Goal: Communication & Community: Answer question/provide support

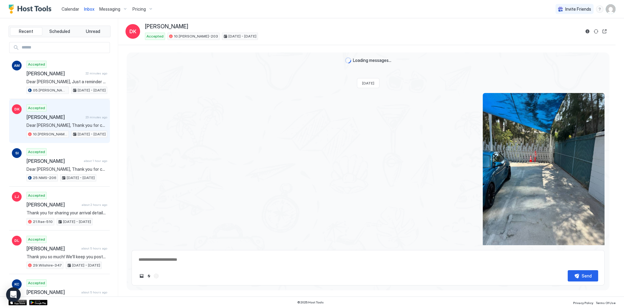
scroll to position [1300, 0]
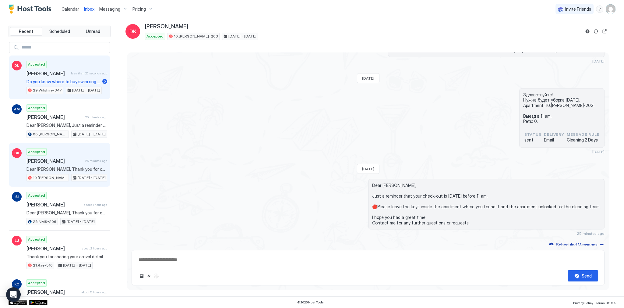
click at [20, 73] on div "DL" at bounding box center [17, 78] width 10 height 34
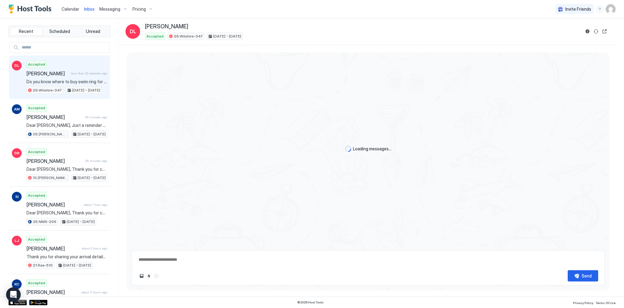
scroll to position [625, 0]
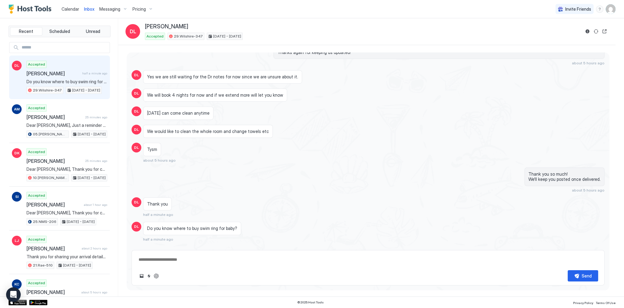
click at [225, 225] on span "Do you know where to buy swim ring for baby?" at bounding box center [192, 227] width 90 height 5
copy span "Do you know where to buy swim ring for baby?"
click at [155, 274] on button "ChatGPT Auto Reply" at bounding box center [156, 275] width 7 height 7
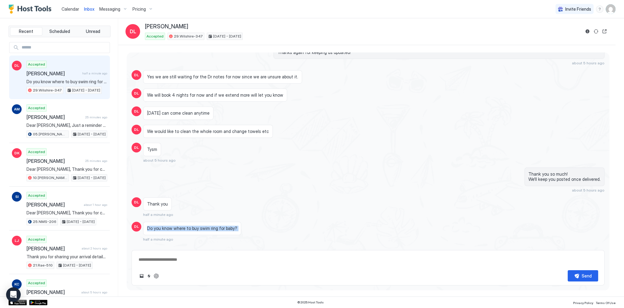
type textarea "*"
type textarea "**********"
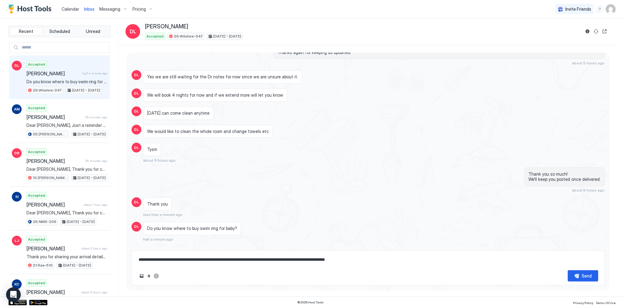
click at [370, 167] on div "Thank you so much! We'll keep you posted once delivered. about 5 hours ago" at bounding box center [439, 179] width 331 height 25
click at [340, 253] on div "**********" at bounding box center [368, 267] width 473 height 35
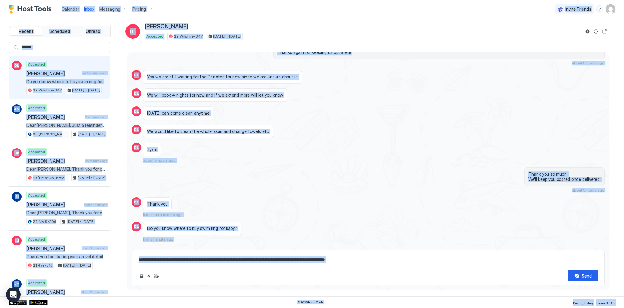
click at [340, 253] on div "**********" at bounding box center [368, 267] width 473 height 35
click at [339, 257] on textarea "**********" at bounding box center [368, 259] width 460 height 11
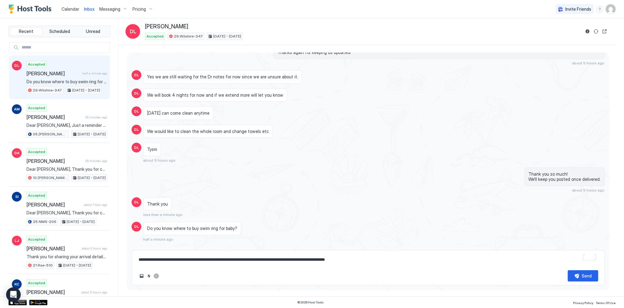
click at [280, 249] on div "Loading messages... Last Tuesday DL ty！ DL do u have other apatment in this sam…" at bounding box center [368, 168] width 483 height 233
click at [279, 255] on textarea "**********" at bounding box center [368, 259] width 460 height 11
type textarea "*"
click at [158, 272] on div "Send" at bounding box center [368, 275] width 460 height 11
click at [157, 273] on button "ChatGPT Auto Reply" at bounding box center [156, 275] width 7 height 7
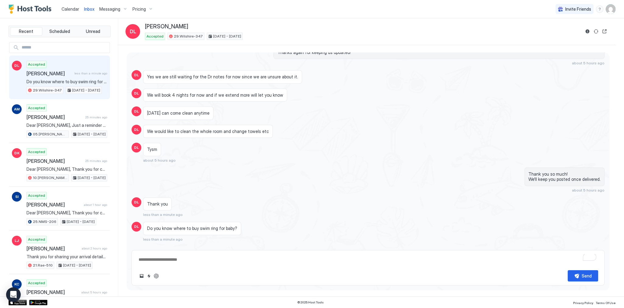
type textarea "*"
type textarea "**********"
click at [259, 257] on textarea "**********" at bounding box center [368, 259] width 460 height 11
type textarea "*"
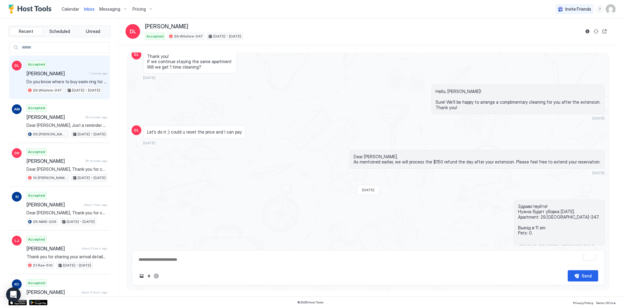
scroll to position [210, 0]
click at [383, 155] on span "Dear Daisy, As mentioned earlier, we will process the $150 refund the day after…" at bounding box center [477, 160] width 247 height 11
copy span "Dear Daisy,"
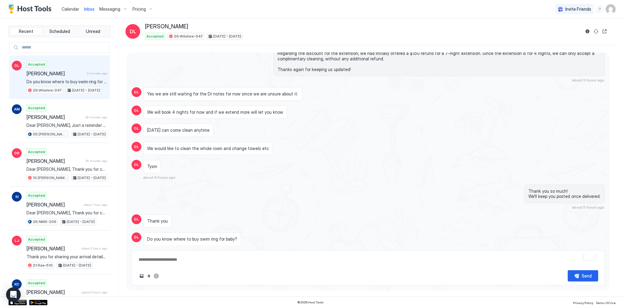
scroll to position [618, 0]
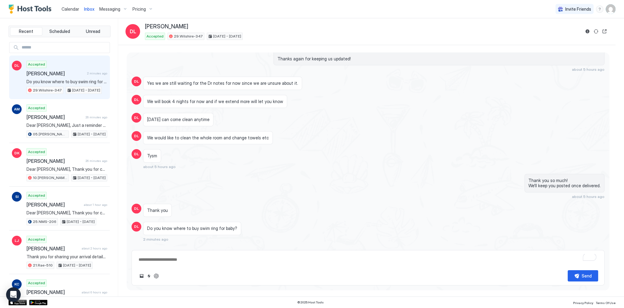
click at [227, 225] on span "Do you know where to buy swim ring for baby?" at bounding box center [192, 227] width 90 height 5
copy span "baby"
click at [208, 257] on textarea "To enrich screen reader interactions, please activate Accessibility in Grammarl…" at bounding box center [368, 259] width 460 height 11
paste textarea "**********"
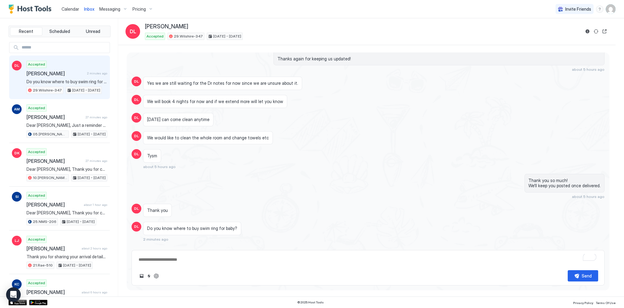
type textarea "*"
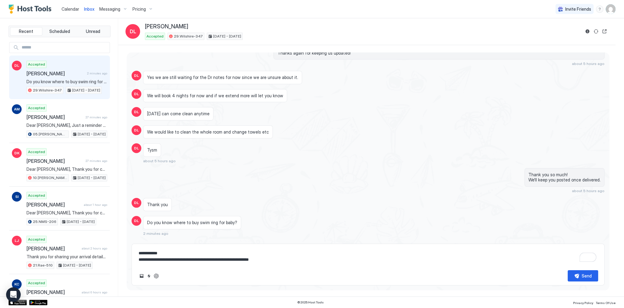
scroll to position [625, 0]
click at [349, 258] on textarea "**********" at bounding box center [368, 256] width 460 height 18
type textarea "**********"
click at [576, 282] on div "**********" at bounding box center [368, 264] width 473 height 42
click at [577, 277] on button "Send" at bounding box center [583, 275] width 30 height 11
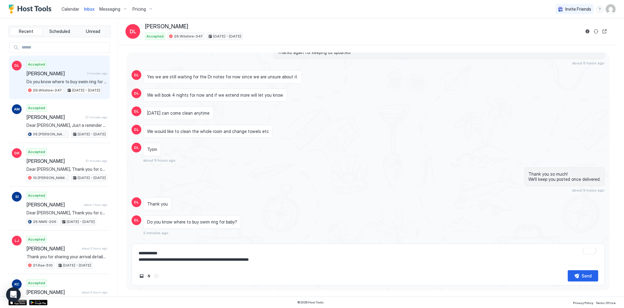
type textarea "*"
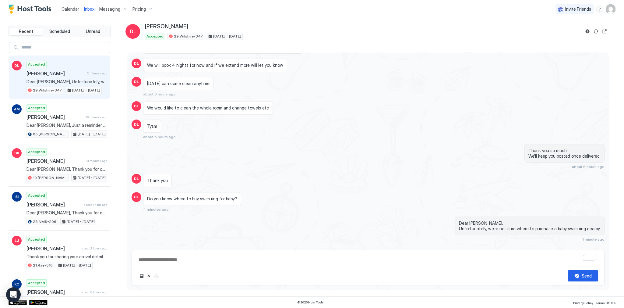
click at [586, 32] on button "Reservation information" at bounding box center [587, 31] width 7 height 7
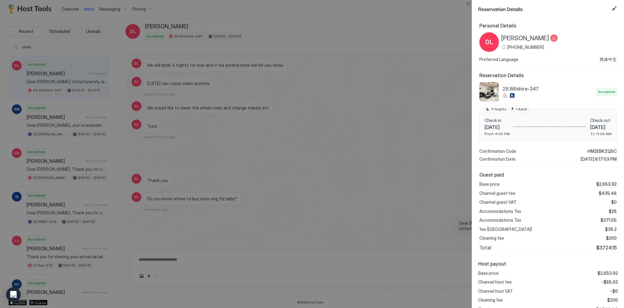
click at [591, 126] on span "Wed 27 Aug, 2025" at bounding box center [601, 127] width 21 height 6
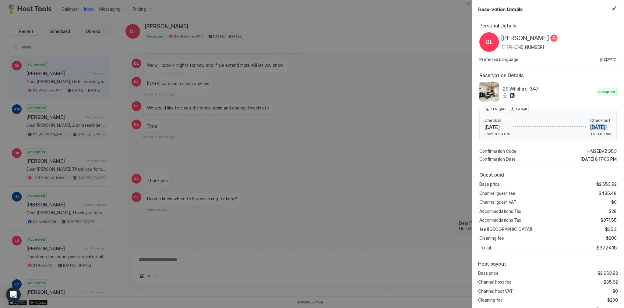
copy span "Wed 27 Aug, 2025"
click at [407, 164] on div at bounding box center [312, 154] width 624 height 308
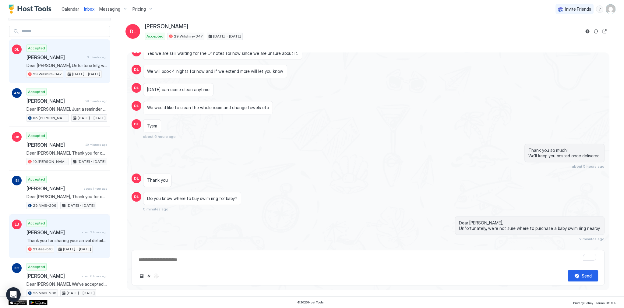
scroll to position [73, 0]
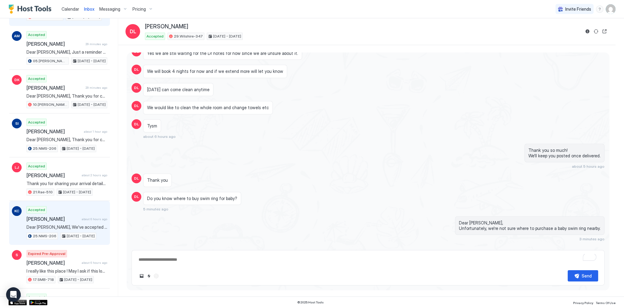
click at [77, 222] on div "Accepted Katarina Charlton about 6 hours ago Dear Katarina, We've accepted your…" at bounding box center [67, 223] width 81 height 34
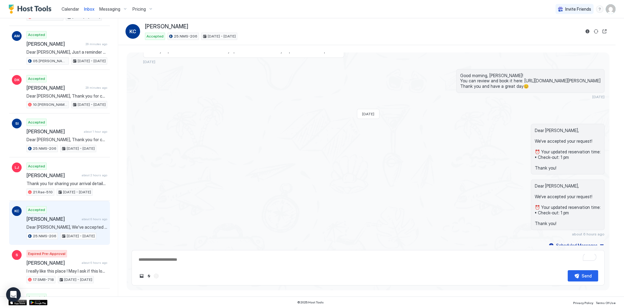
scroll to position [1433, 0]
click at [590, 30] on button "Reservation information" at bounding box center [587, 31] width 7 height 7
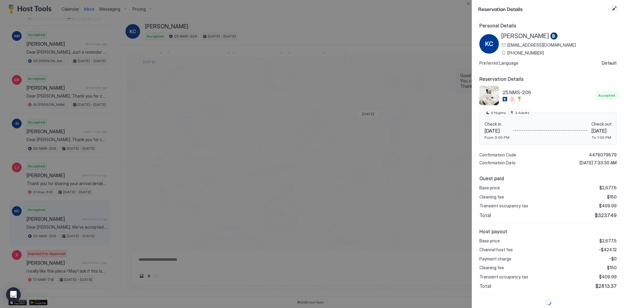
click at [614, 9] on button "Edit reservation" at bounding box center [614, 8] width 7 height 7
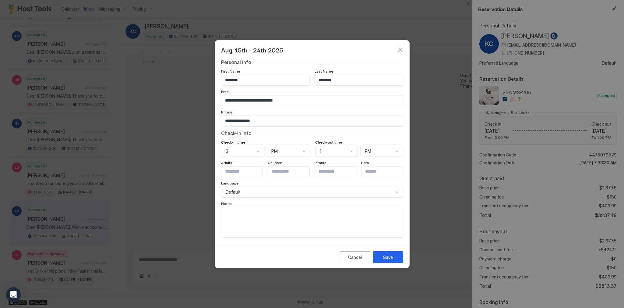
click at [398, 48] on button "button" at bounding box center [400, 50] width 6 height 6
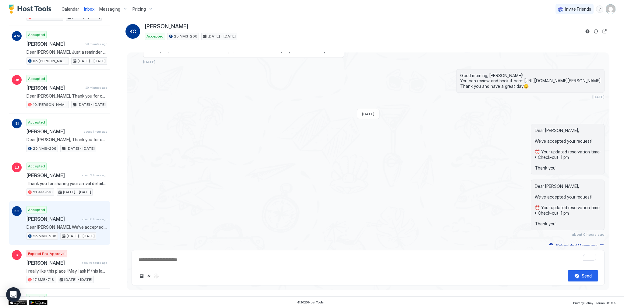
click at [375, 112] on div "[DATE]" at bounding box center [368, 114] width 23 height 10
type textarea "*"
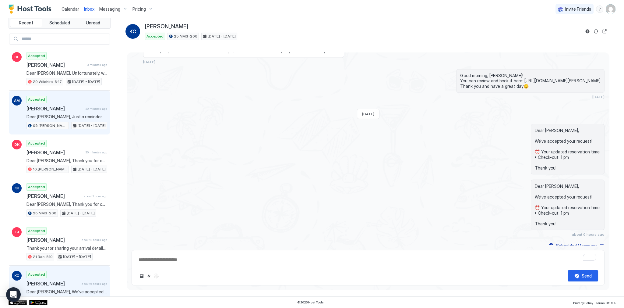
scroll to position [0, 0]
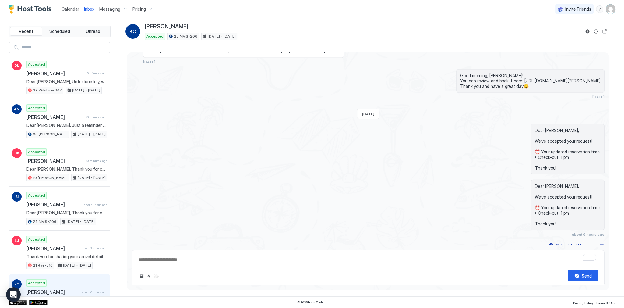
click at [74, 12] on div "Calendar" at bounding box center [70, 8] width 23 height 11
click at [74, 9] on span "Calendar" at bounding box center [71, 8] width 18 height 5
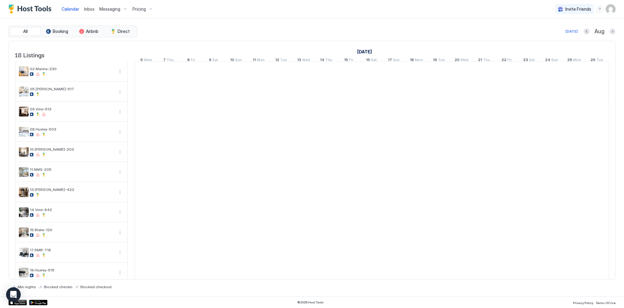
click at [609, 99] on div at bounding box center [620, 91] width 23 height 20
click at [294, 49] on div "August 2025" at bounding box center [89, 51] width 586 height 9
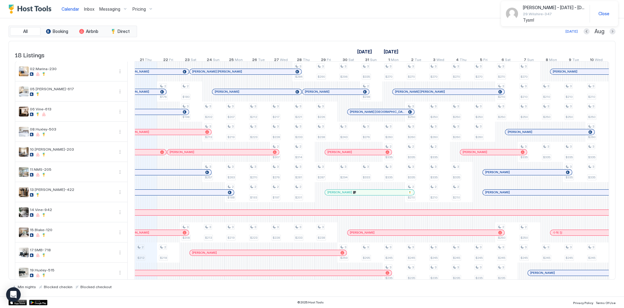
scroll to position [150, 0]
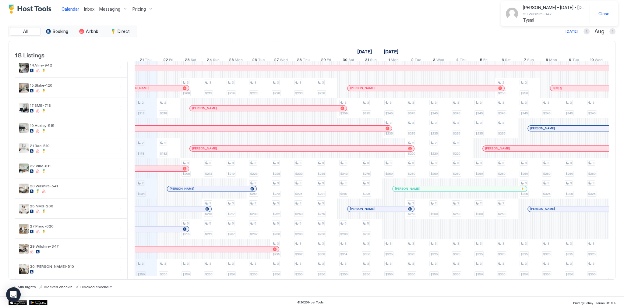
click at [78, 8] on span "Calendar" at bounding box center [71, 8] width 18 height 5
click at [83, 8] on div "Inbox" at bounding box center [89, 8] width 15 height 11
click at [97, 10] on div "Messaging" at bounding box center [113, 9] width 33 height 10
click at [91, 9] on div at bounding box center [312, 154] width 624 height 308
click at [91, 9] on span "Inbox" at bounding box center [89, 8] width 10 height 5
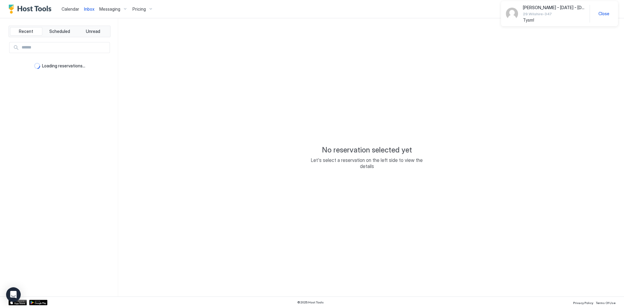
click at [91, 9] on span "Inbox" at bounding box center [89, 8] width 10 height 5
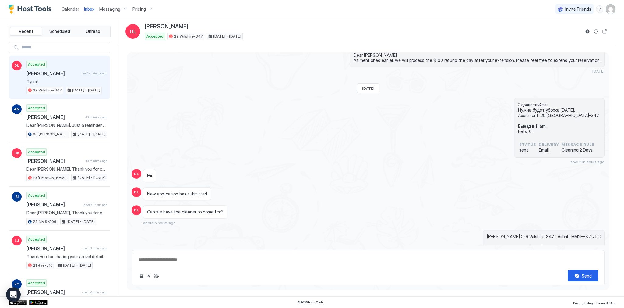
click at [66, 66] on div "Accepted Daisy Liu half a minute ago Tysm! 29.Wilshire-347 Aug 16 - 27, 2025" at bounding box center [67, 78] width 81 height 34
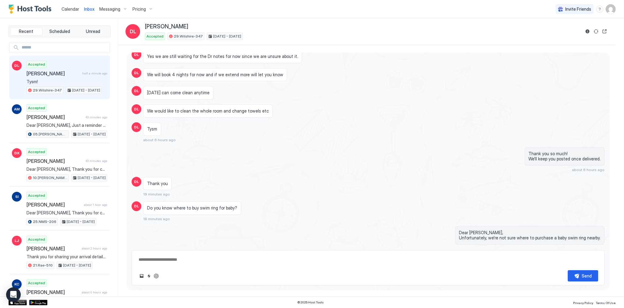
scroll to position [636, 0]
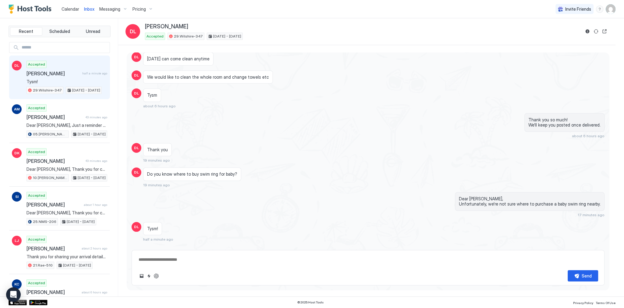
click at [445, 149] on div "Thank you 19 minutes ago" at bounding box center [308, 153] width 331 height 20
click at [313, 147] on div "Thank you 19 minutes ago" at bounding box center [308, 153] width 331 height 20
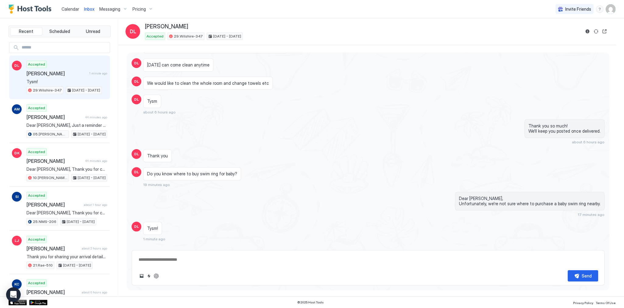
click at [229, 167] on div "Do you know where to buy swim ring for baby?" at bounding box center [192, 173] width 98 height 13
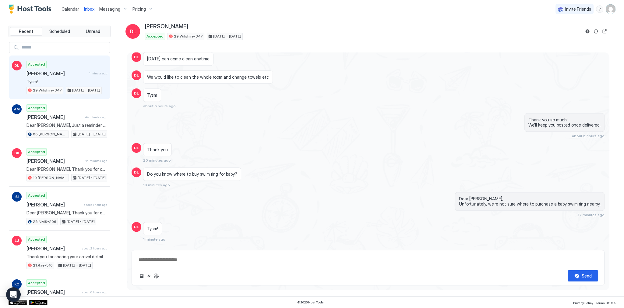
scroll to position [262, 0]
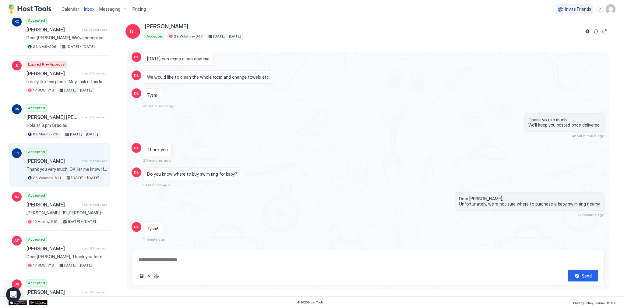
click at [74, 158] on span "[PERSON_NAME]" at bounding box center [53, 161] width 53 height 6
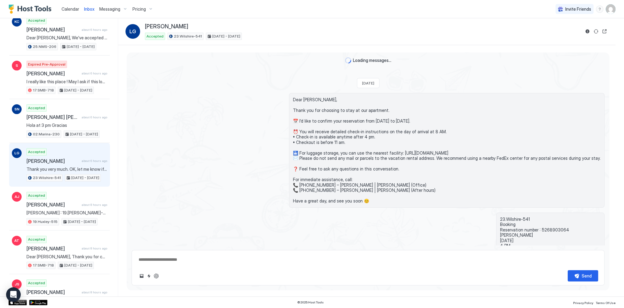
scroll to position [217, 0]
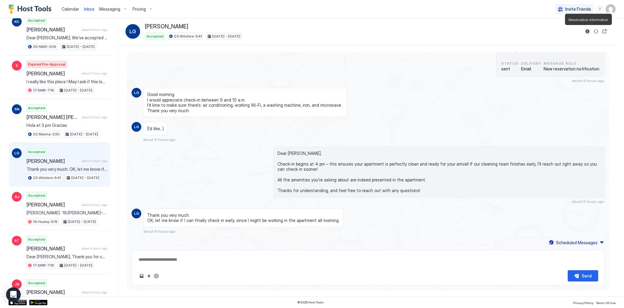
click at [586, 33] on button "Reservation information" at bounding box center [587, 31] width 7 height 7
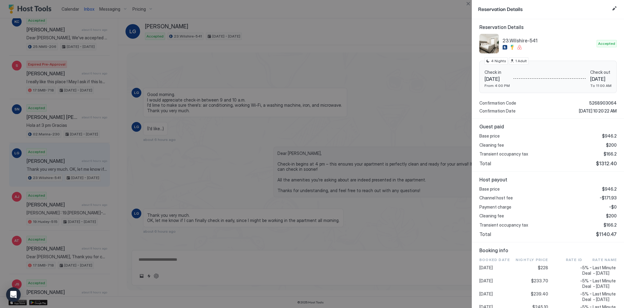
scroll to position [74, 0]
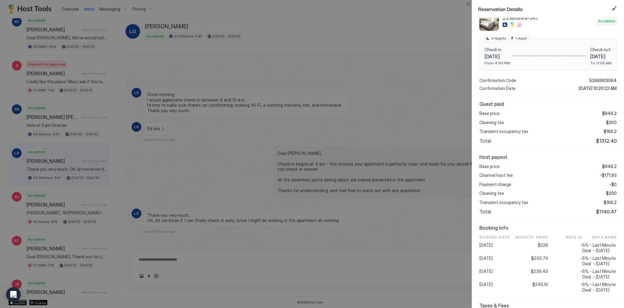
click at [605, 141] on span "$1312.40" at bounding box center [606, 141] width 21 height 6
copy span "1312.40"
click at [608, 175] on span "-$171.93" at bounding box center [608, 174] width 17 height 5
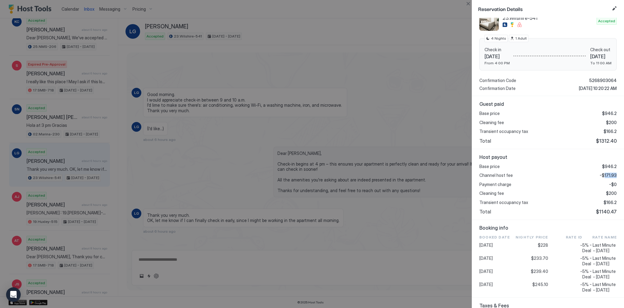
copy span "171.93"
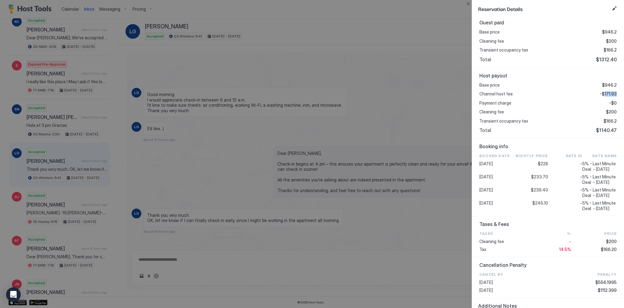
scroll to position [172, 0]
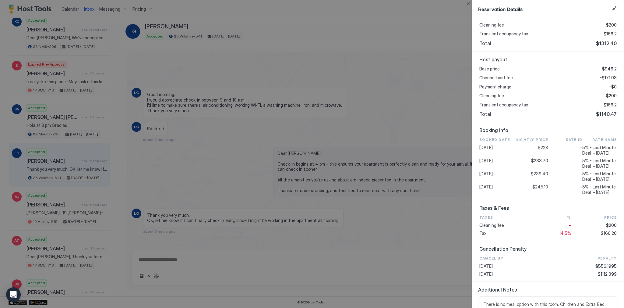
click at [538, 176] on span "$239.40" at bounding box center [539, 173] width 17 height 5
copy span "239.40"
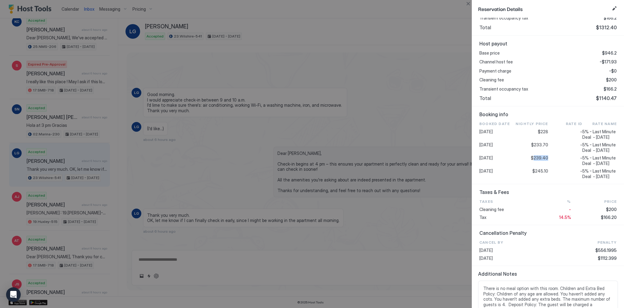
scroll to position [171, 0]
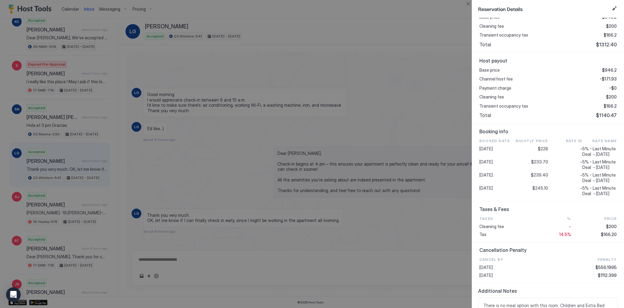
click at [610, 104] on span "$166.2" at bounding box center [610, 105] width 13 height 5
copy span "166.2"
click at [414, 132] on div at bounding box center [312, 154] width 624 height 308
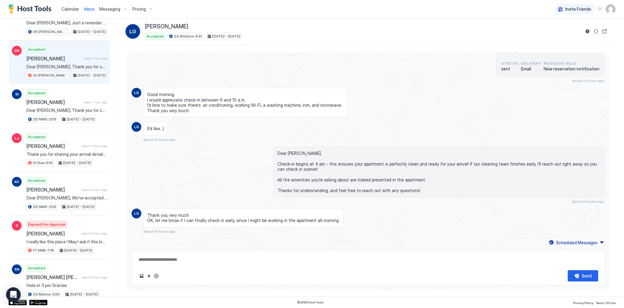
scroll to position [92, 0]
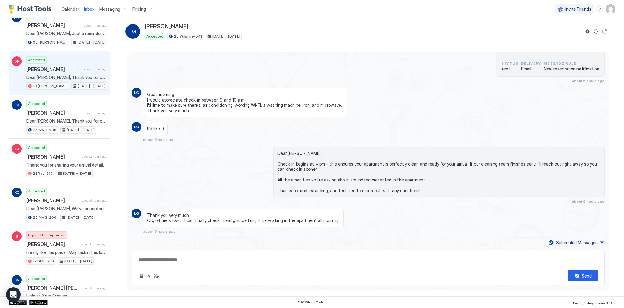
click at [82, 90] on div "DK Accepted Daniel Kang about 1 hour ago Dear Daniel, Thank you for choosing to…" at bounding box center [59, 73] width 101 height 44
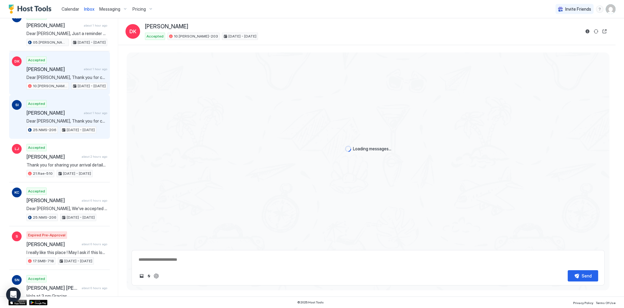
click at [83, 108] on div "Accepted Shamil Ismailov about 1 hour ago Dear Shamil, Thank you for choosing t…" at bounding box center [67, 117] width 81 height 34
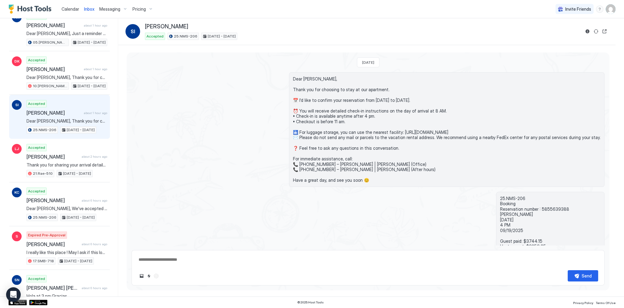
scroll to position [46, 0]
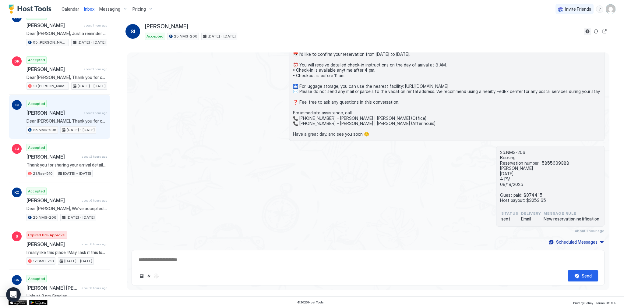
click at [587, 32] on button "Reservation information" at bounding box center [587, 31] width 7 height 7
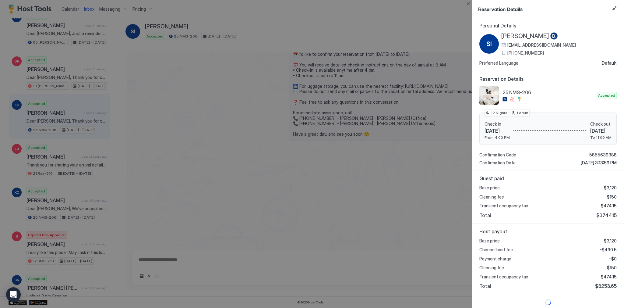
scroll to position [1, 0]
click at [608, 214] on span "$3744.15" at bounding box center [607, 214] width 20 height 6
copy span "3744.15"
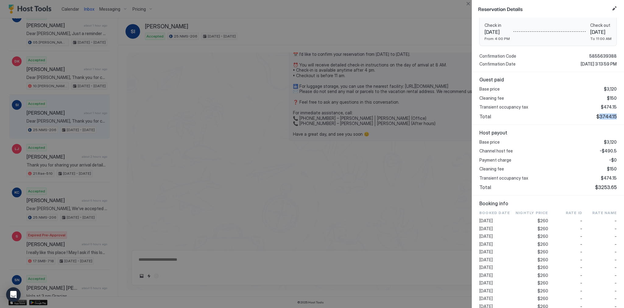
scroll to position [99, 0]
click at [609, 153] on div "Base price $3,120 Channel host fee -$490.5 Payment charge -$0 Cleaning fee $150…" at bounding box center [548, 164] width 137 height 51
click at [610, 151] on span "-$490.5" at bounding box center [608, 150] width 17 height 5
copy span "490.5"
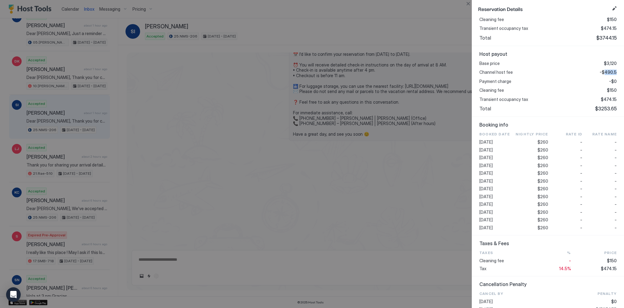
scroll to position [196, 0]
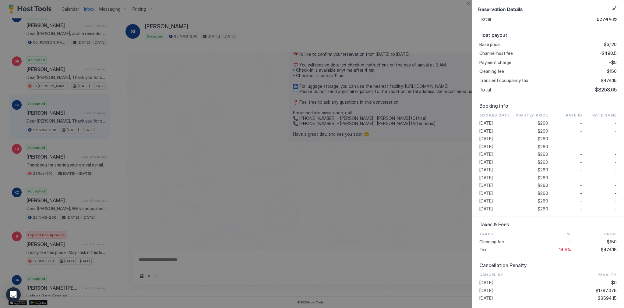
click at [545, 173] on div "Booked Date Nightly Price Rate ID Rate Name 2025-09-07 $260 - - 2025-09-08 $260…" at bounding box center [548, 161] width 137 height 99
click at [544, 170] on span "$260" at bounding box center [543, 169] width 11 height 5
copy span "260"
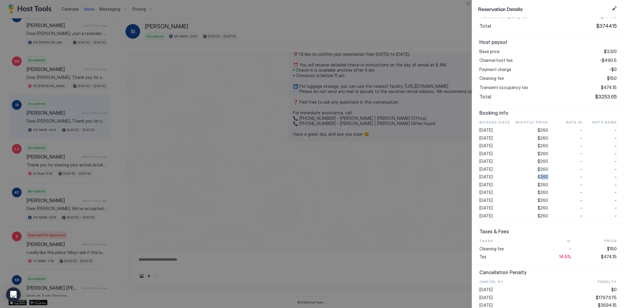
scroll to position [174, 0]
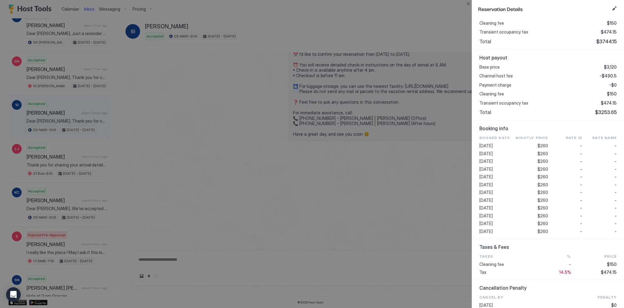
click at [606, 102] on span "$474.15" at bounding box center [609, 102] width 16 height 5
copy span "474.15"
type textarea "*"
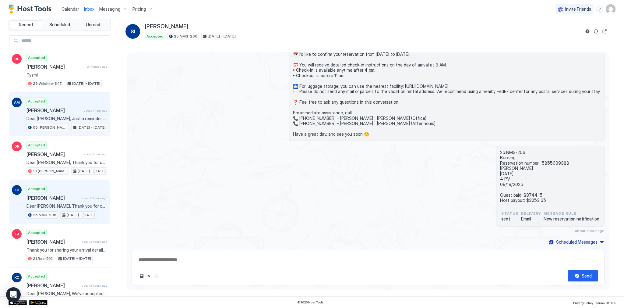
scroll to position [0, 0]
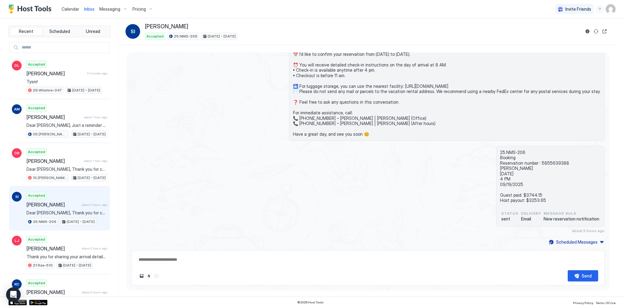
click at [70, 8] on span "Calendar" at bounding box center [71, 8] width 18 height 5
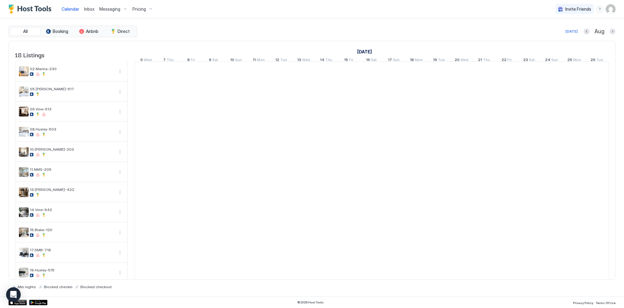
scroll to position [0, 339]
click at [182, 22] on div "All Booking Airbnb Direct Today Aug 18 Listings August 2025 September 2025 Octo…" at bounding box center [312, 157] width 607 height 278
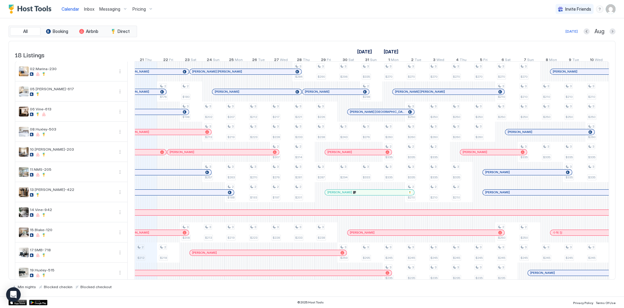
click at [316, 34] on div "Today Aug" at bounding box center [377, 31] width 478 height 7
click at [197, 32] on div "Today Aug" at bounding box center [377, 31] width 478 height 7
click at [86, 8] on span "Inbox" at bounding box center [89, 8] width 10 height 5
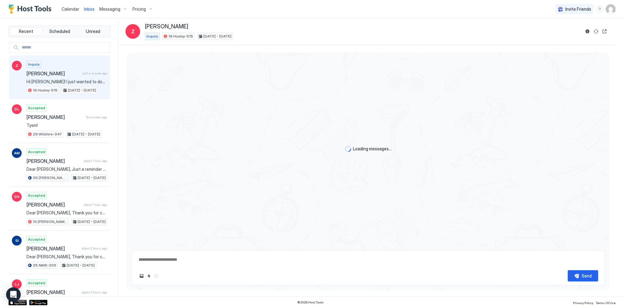
click at [65, 79] on span "Hi [PERSON_NAME]! I just wanted to double check I saw you mentioned this fits 3…" at bounding box center [67, 81] width 81 height 5
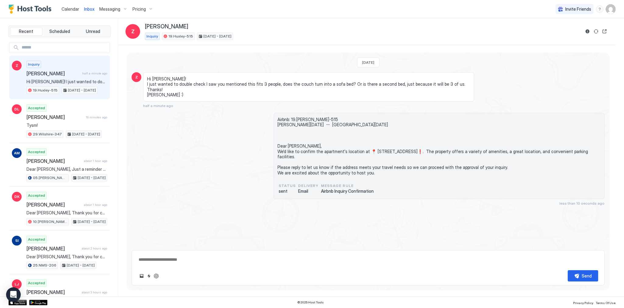
click at [288, 144] on span "Airbnb: 19.[PERSON_NAME]-515 [PERSON_NAME][DATE] -- [GEOGRAPHIC_DATA][DATE] Dea…" at bounding box center [439, 146] width 323 height 59
click at [336, 138] on span "Airbnb: 19.[PERSON_NAME]-515 [PERSON_NAME][DATE] -- [GEOGRAPHIC_DATA][DATE] Dea…" at bounding box center [439, 146] width 323 height 59
click at [283, 144] on span "Airbnb: 19.[PERSON_NAME]-515 [PERSON_NAME][DATE] -- [GEOGRAPHIC_DATA][DATE] Dea…" at bounding box center [439, 146] width 323 height 59
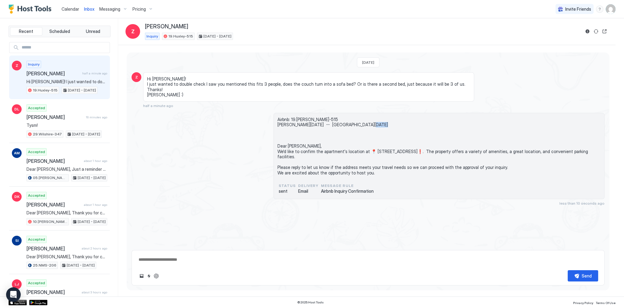
click at [283, 144] on span "Airbnb: 19.[PERSON_NAME]-515 [PERSON_NAME][DATE] -- [GEOGRAPHIC_DATA][DATE] Dea…" at bounding box center [439, 146] width 323 height 59
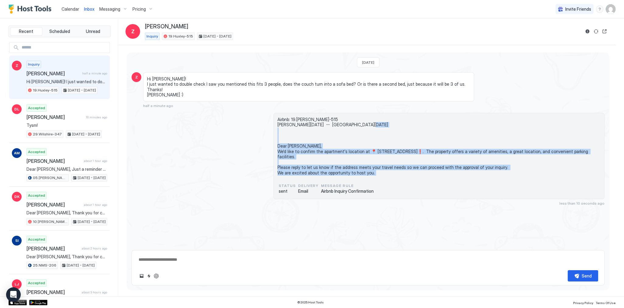
drag, startPoint x: 283, startPoint y: 144, endPoint x: 309, endPoint y: 173, distance: 39.0
click at [309, 173] on span "Airbnb: 19.[PERSON_NAME]-515 [PERSON_NAME][DATE] -- [GEOGRAPHIC_DATA][DATE] Dea…" at bounding box center [439, 146] width 323 height 59
copy span "Dear Zoe, We'd like to confirm the apartment's location at 📍 1234 N La Brea Ave…"
click at [151, 262] on textarea at bounding box center [368, 259] width 460 height 11
paste textarea "**********"
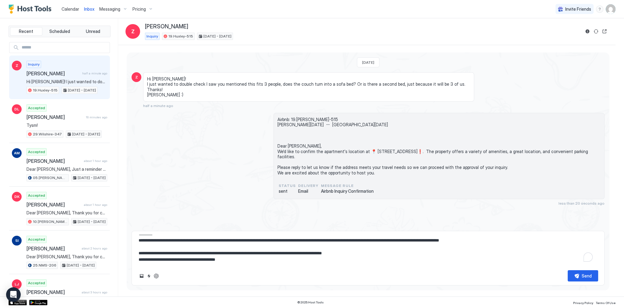
scroll to position [10, 0]
type textarea "**********"
click at [154, 276] on button "ChatGPT Auto Reply" at bounding box center [156, 275] width 7 height 7
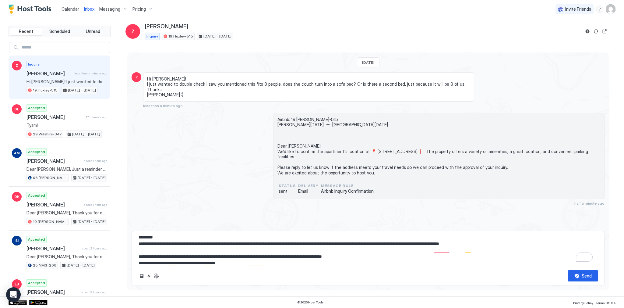
scroll to position [0, 0]
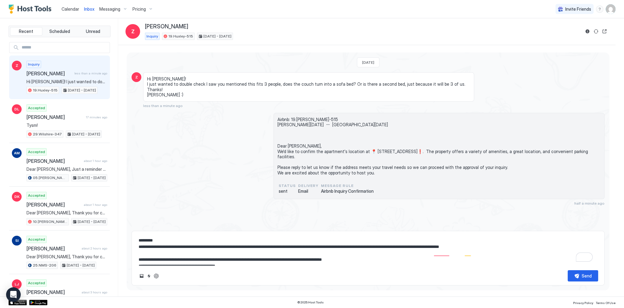
click at [155, 241] on textarea "**********" at bounding box center [368, 250] width 460 height 30
click at [371, 246] on textarea "**********" at bounding box center [368, 253] width 460 height 24
click at [370, 246] on textarea "**********" at bounding box center [368, 253] width 460 height 24
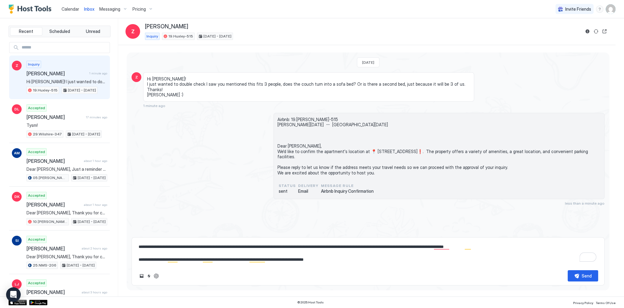
paste textarea "*"
click at [409, 247] on textarea "**********" at bounding box center [368, 253] width 460 height 24
click at [219, 248] on textarea "**********" at bounding box center [368, 253] width 460 height 24
click at [253, 245] on textarea "**********" at bounding box center [368, 253] width 460 height 24
drag, startPoint x: 253, startPoint y: 245, endPoint x: 308, endPoint y: 243, distance: 54.9
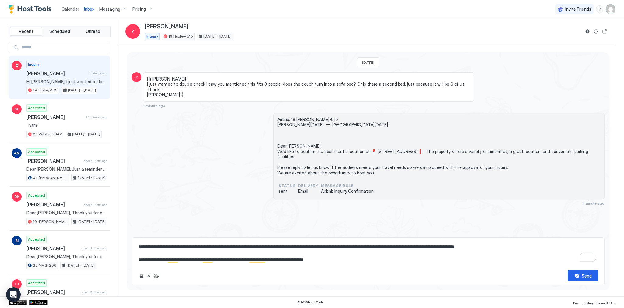
click at [308, 243] on textarea "**********" at bounding box center [368, 253] width 460 height 24
click at [261, 247] on textarea "**********" at bounding box center [368, 253] width 460 height 24
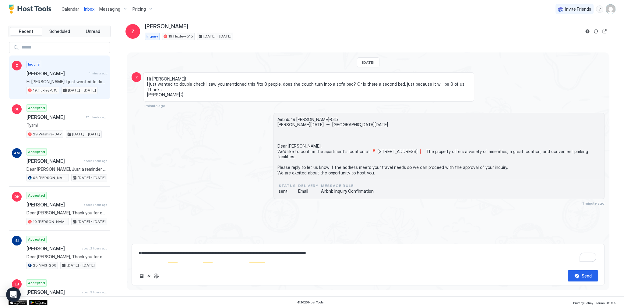
click at [289, 147] on span "Airbnb: 19.[PERSON_NAME]-515 [PERSON_NAME][DATE] -- [GEOGRAPHIC_DATA][DATE] Dea…" at bounding box center [439, 146] width 323 height 59
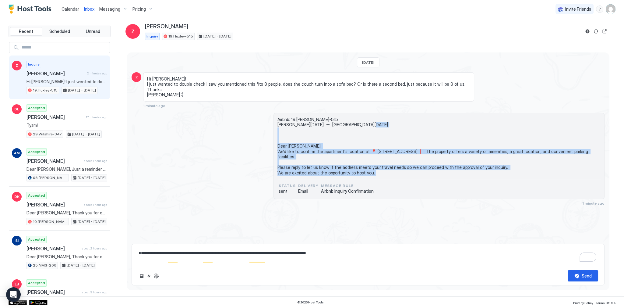
drag, startPoint x: 289, startPoint y: 147, endPoint x: 300, endPoint y: 174, distance: 29.6
click at [300, 174] on span "Airbnb: 19.[PERSON_NAME]-515 [PERSON_NAME][DATE] -- [GEOGRAPHIC_DATA][DATE] Dea…" at bounding box center [439, 146] width 323 height 59
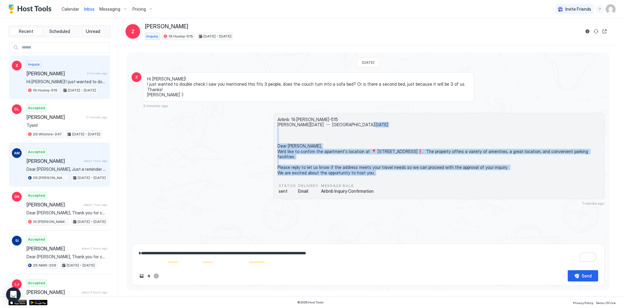
copy span "Dear Zoe, We'd like to confirm the apartment's location at 📍 1234 N La Brea Ave…"
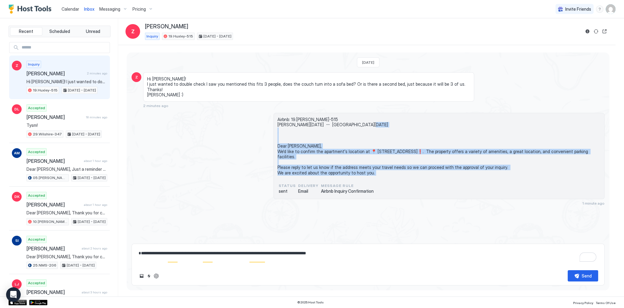
click at [250, 244] on div "**********" at bounding box center [368, 264] width 473 height 42
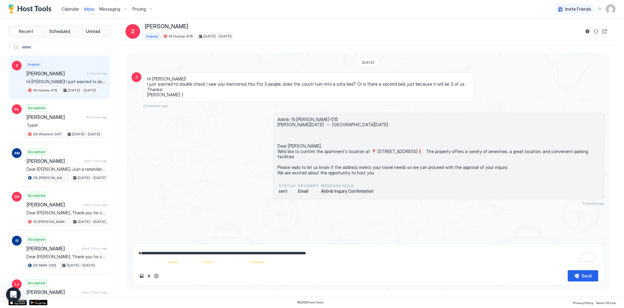
click at [265, 265] on div "**********" at bounding box center [368, 264] width 473 height 42
drag, startPoint x: 282, startPoint y: 257, endPoint x: 291, endPoint y: 257, distance: 9.1
click at [282, 257] on textarea "**********" at bounding box center [368, 256] width 460 height 18
paste textarea "**********"
click at [178, 244] on textarea "**********" at bounding box center [368, 250] width 460 height 30
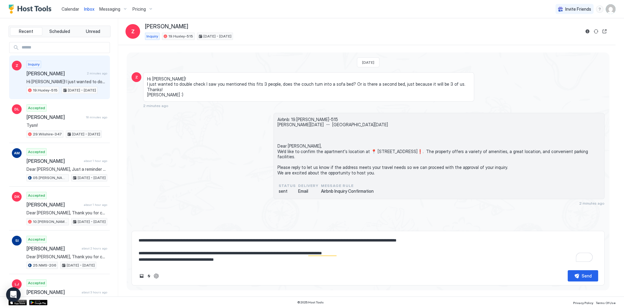
type textarea "**********"
click at [188, 137] on div "Airbnb: 19.Huxley-515 Zoe Wed, November 26th -- Tue, December 2nd Dear Zoe, We'…" at bounding box center [368, 159] width 473 height 93
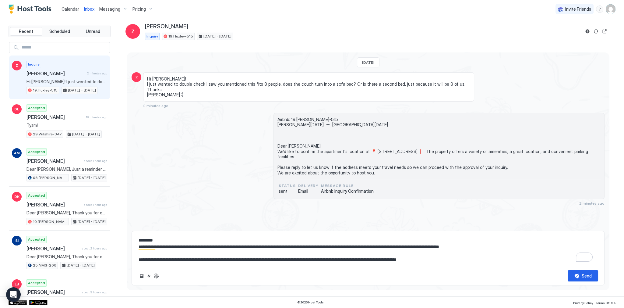
click at [357, 182] on div "status sent Delivery Email Message Rule Airbnb Inquiry Confirmation" at bounding box center [439, 188] width 323 height 13
click at [592, 276] on button "Send" at bounding box center [583, 275] width 30 height 11
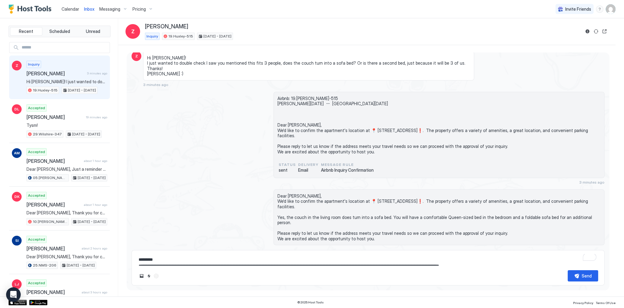
click at [274, 135] on div "Airbnb: 19.Huxley-515 Zoe Wed, November 26th -- Tue, December 2nd Dear Zoe, We'…" at bounding box center [439, 135] width 331 height 86
click at [295, 116] on span "Airbnb: 19.[PERSON_NAME]-515 [PERSON_NAME][DATE] -- [GEOGRAPHIC_DATA][DATE] Dea…" at bounding box center [439, 125] width 323 height 59
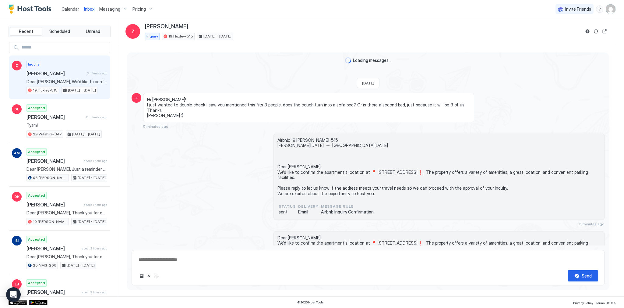
scroll to position [42, 0]
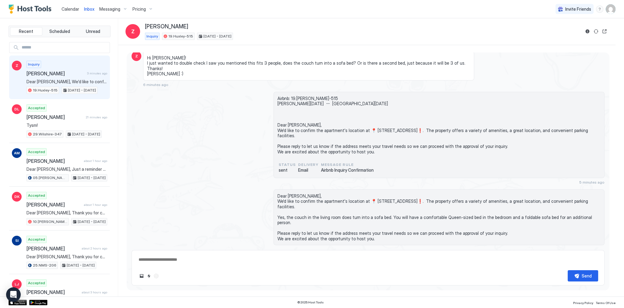
drag, startPoint x: 128, startPoint y: 0, endPoint x: 142, endPoint y: 112, distance: 112.7
click at [142, 112] on div "Airbnb: 19.[PERSON_NAME]-515 [PERSON_NAME][DATE] -- [GEOGRAPHIC_DATA][DATE] Dea…" at bounding box center [368, 138] width 473 height 93
click at [328, 154] on div "Airbnb: 19.[PERSON_NAME]-515 [PERSON_NAME][DATE] -- [GEOGRAPHIC_DATA][DATE] Dea…" at bounding box center [439, 127] width 323 height 62
click at [290, 194] on span "Dear Zoe, We'd like to confirm the apartment's location at 📍 1234 N La Brea Ave…" at bounding box center [439, 217] width 323 height 48
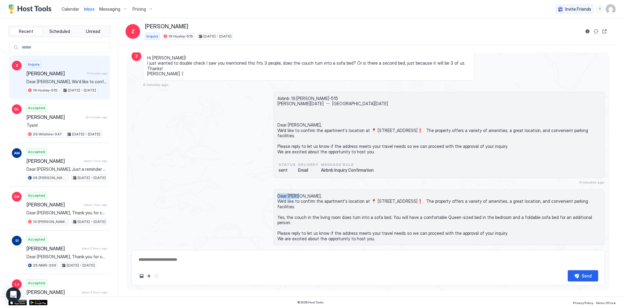
drag, startPoint x: 290, startPoint y: 194, endPoint x: 291, endPoint y: 198, distance: 3.6
click at [291, 197] on span "Dear Zoe, We'd like to confirm the apartment's location at 📍 1234 N La Brea Ave…" at bounding box center [439, 217] width 323 height 48
click at [253, 158] on div "Airbnb: 19.Huxley-515 Zoe Wed, November 26th -- Tue, December 2nd Dear Zoe, We'…" at bounding box center [368, 138] width 473 height 93
type textarea "*"
click at [236, 261] on textarea at bounding box center [368, 259] width 460 height 11
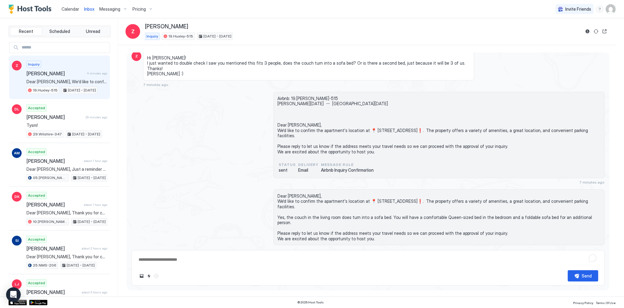
paste textarea "**********"
type textarea "**********"
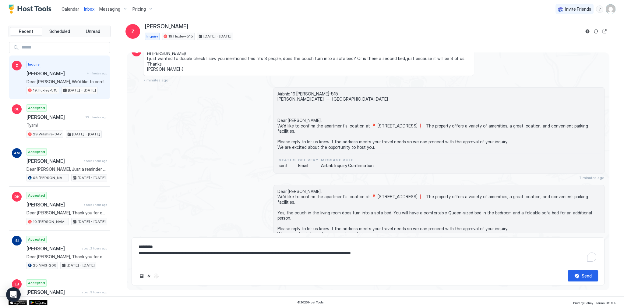
scroll to position [55, 0]
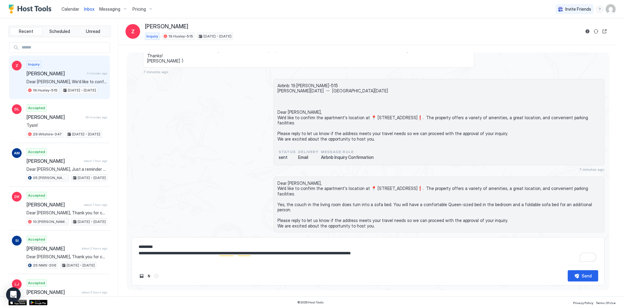
type textarea "*"
click at [418, 256] on textarea "**********" at bounding box center [368, 253] width 460 height 24
type textarea "**********"
click at [583, 275] on div "Send" at bounding box center [587, 275] width 10 height 6
click at [380, 128] on span "Airbnb: 19.Huxley-515 Zoe Wed, November 26th -- Tue, December 2nd Dear Zoe, We'…" at bounding box center [439, 112] width 323 height 59
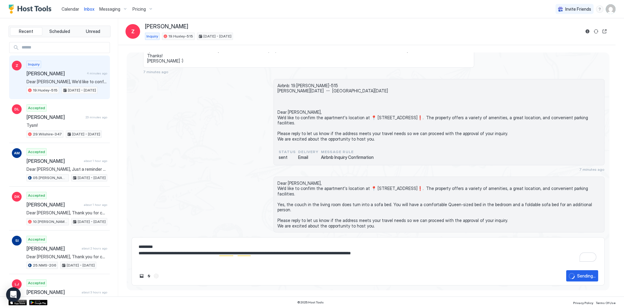
type textarea "*"
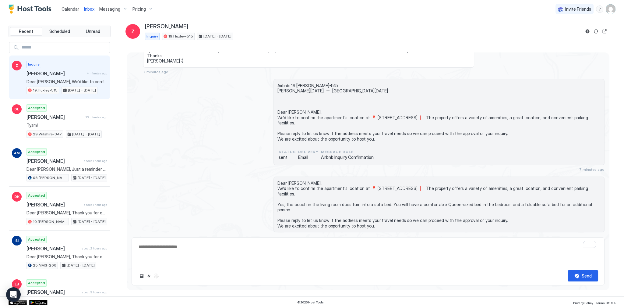
scroll to position [72, 0]
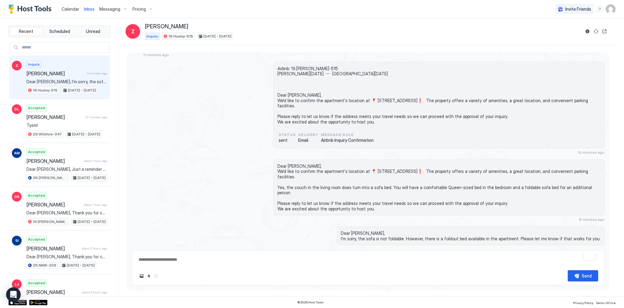
type textarea "*"
click at [252, 101] on div "Airbnb: 19.Huxley-515 Zoe Wed, November 26th -- Tue, December 2nd Dear Zoe, We'…" at bounding box center [368, 108] width 473 height 93
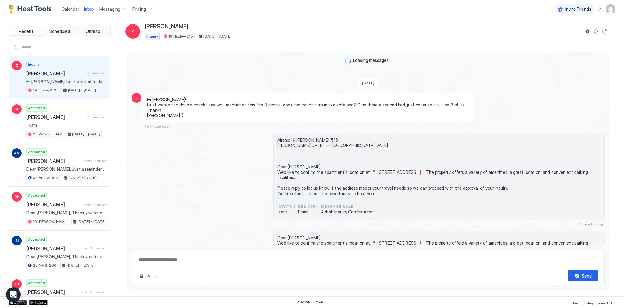
scroll to position [72, 0]
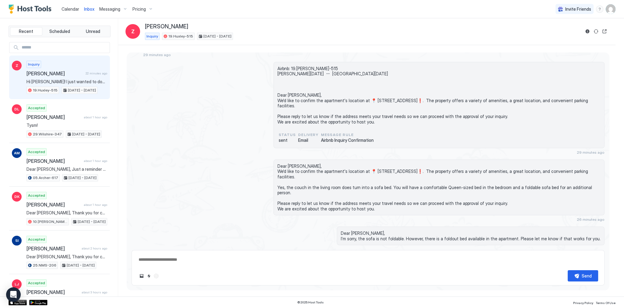
type textarea "*"
click at [319, 91] on span "Airbnb: 19.[PERSON_NAME]-515 [PERSON_NAME][DATE] -- [GEOGRAPHIC_DATA][DATE] Dea…" at bounding box center [439, 95] width 323 height 59
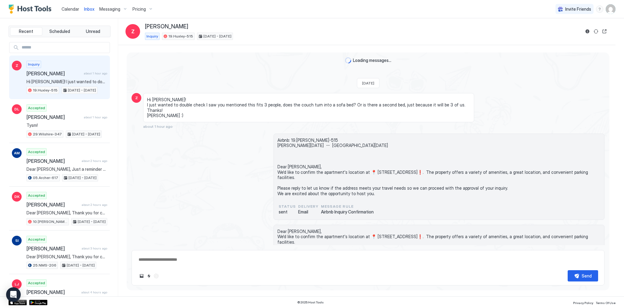
type textarea "*"
